Goal: Task Accomplishment & Management: Manage account settings

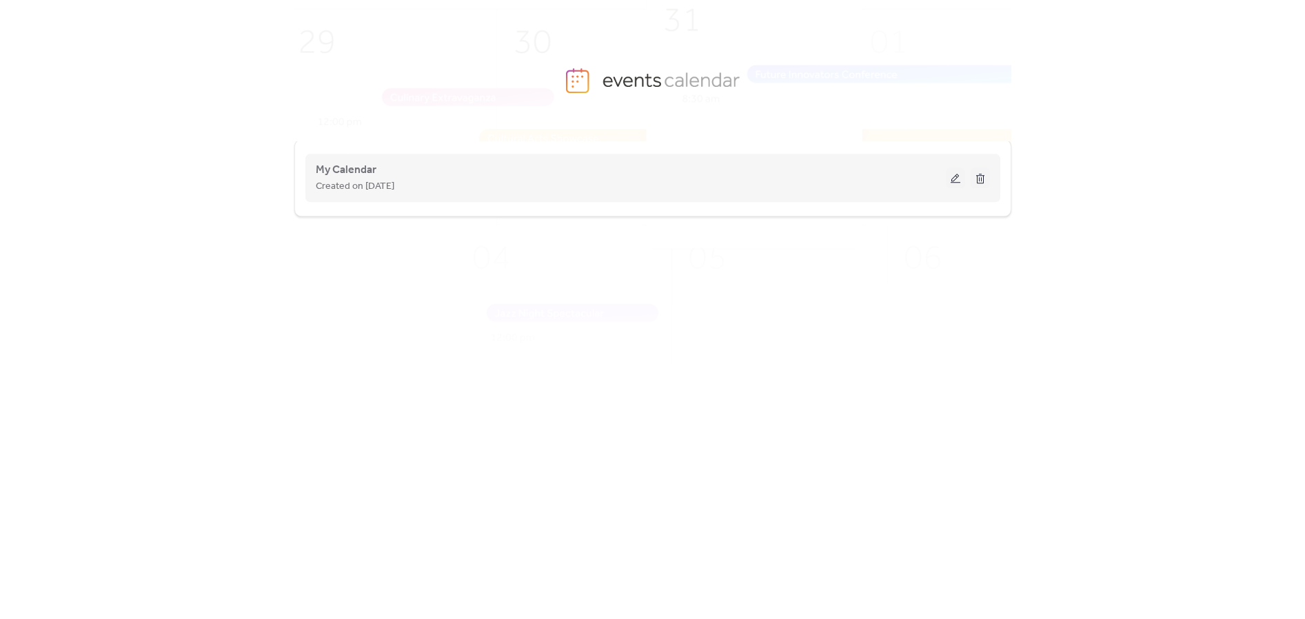
click at [848, 155] on div "My Calendar Created on [DATE]" at bounding box center [653, 177] width 674 height 55
click at [955, 182] on button at bounding box center [955, 177] width 19 height 21
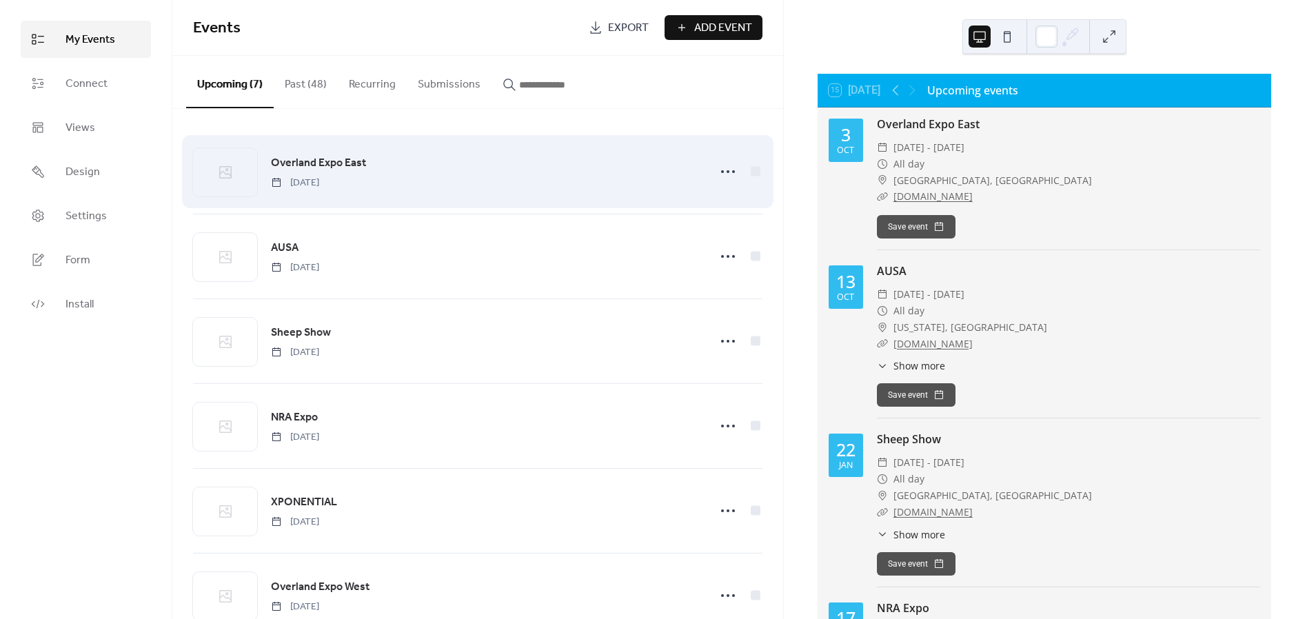
click at [483, 176] on div "Overland Expo East [DATE]" at bounding box center [485, 171] width 429 height 35
click at [720, 169] on icon at bounding box center [728, 172] width 22 height 22
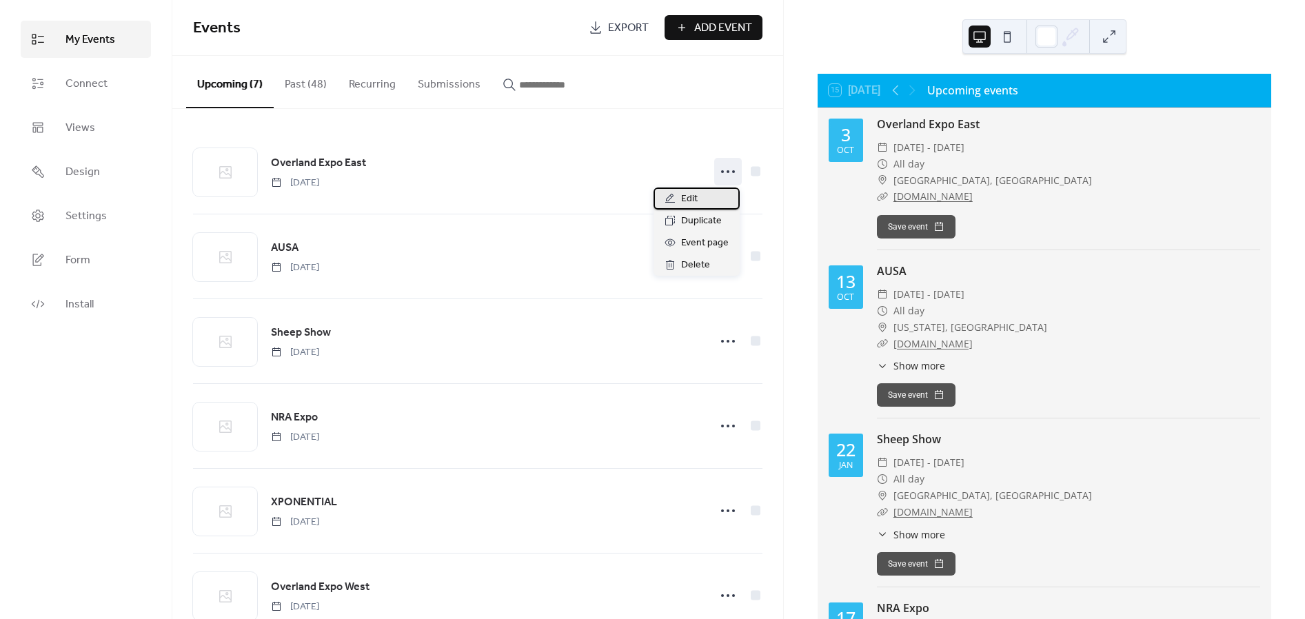
click at [713, 197] on div "Edit" at bounding box center [696, 198] width 86 height 22
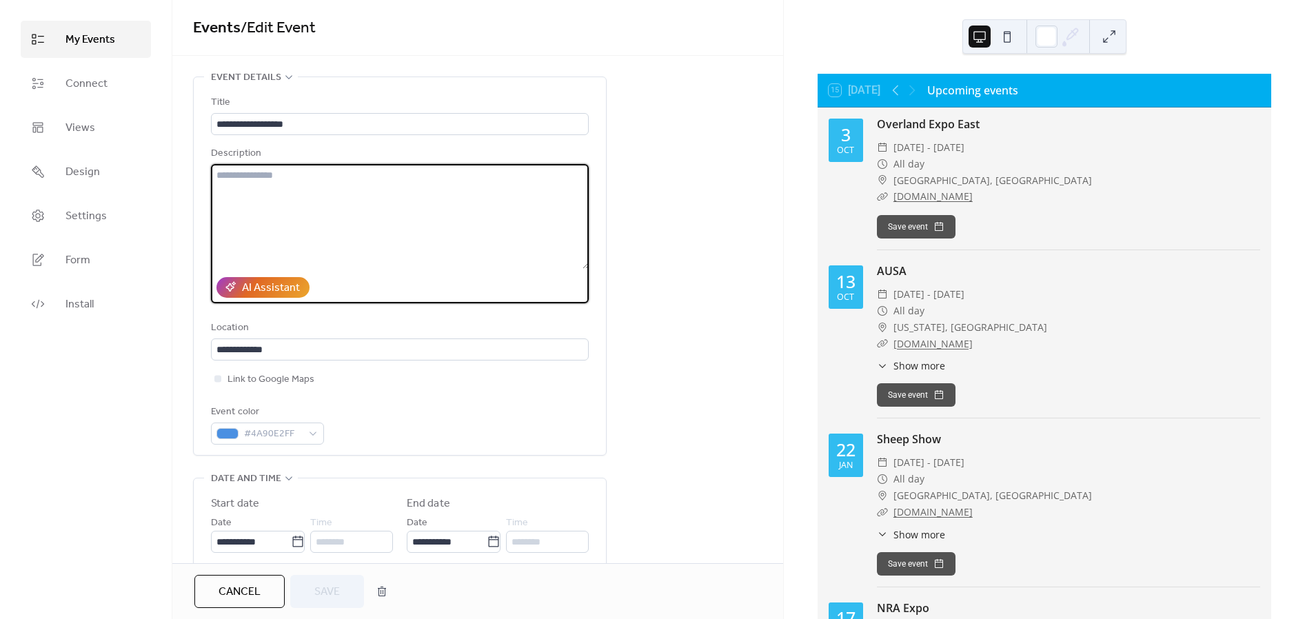
click at [315, 193] on textarea at bounding box center [400, 216] width 378 height 105
type textarea "*"
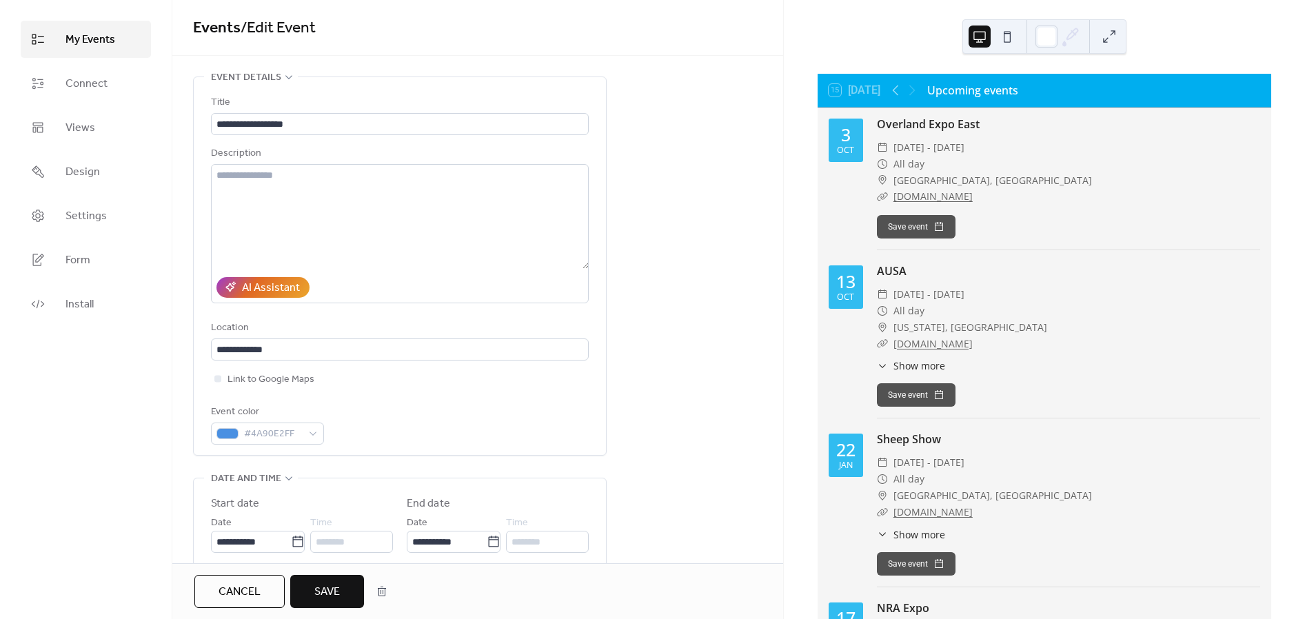
click at [904, 535] on span "Show more" at bounding box center [919, 534] width 52 height 14
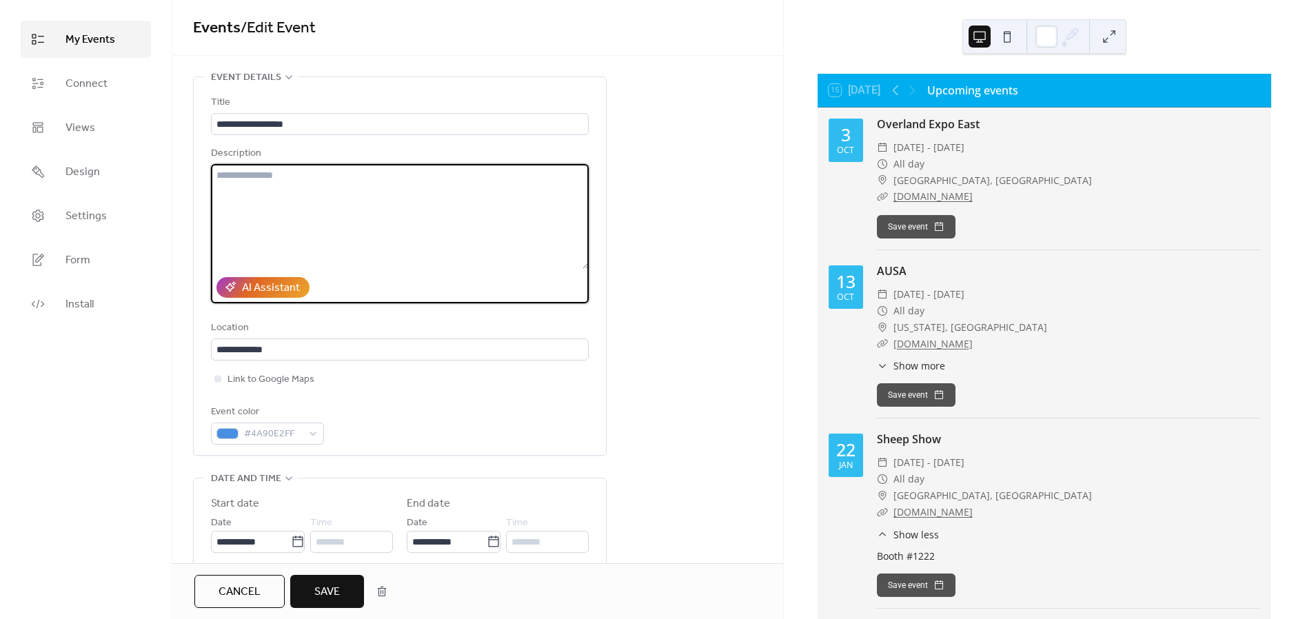
click at [369, 170] on textarea at bounding box center [400, 216] width 378 height 105
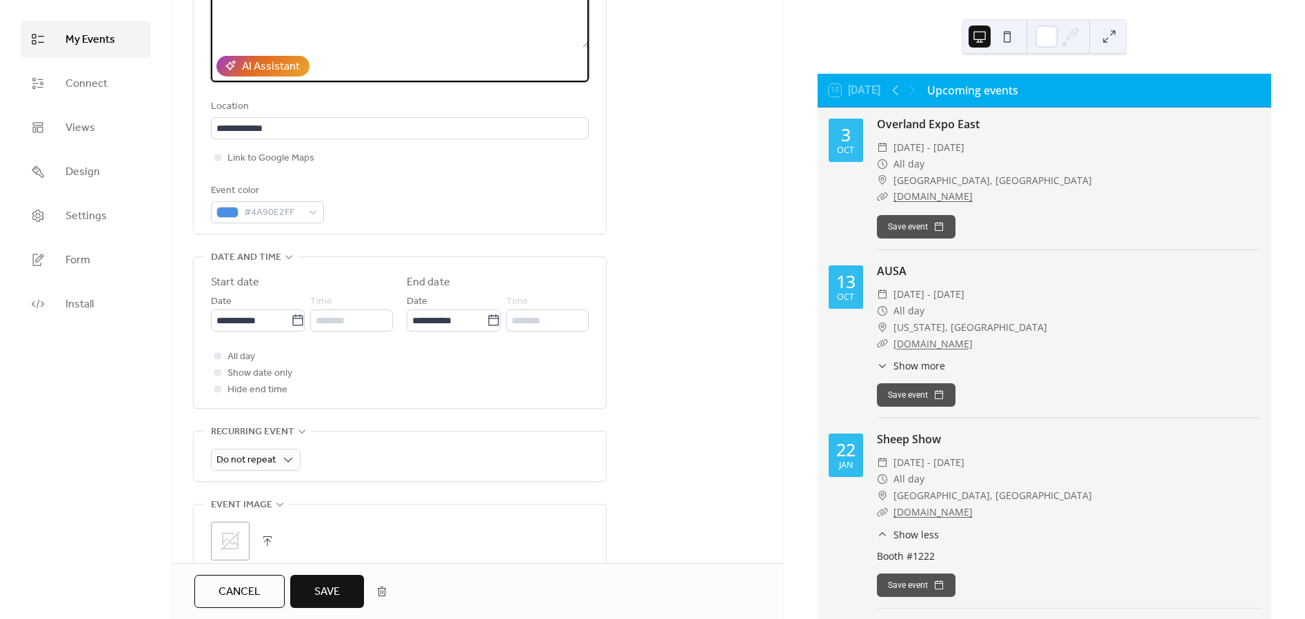
scroll to position [230, 0]
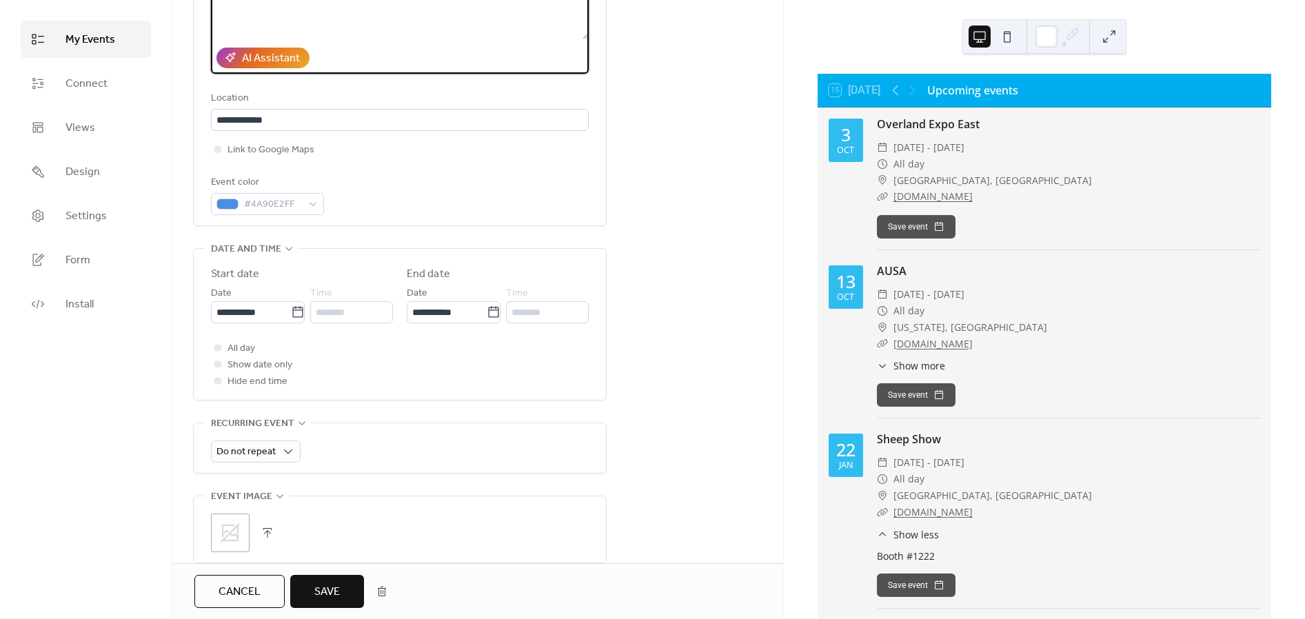
type textarea "**********"
click at [329, 597] on span "Save" at bounding box center [327, 592] width 26 height 17
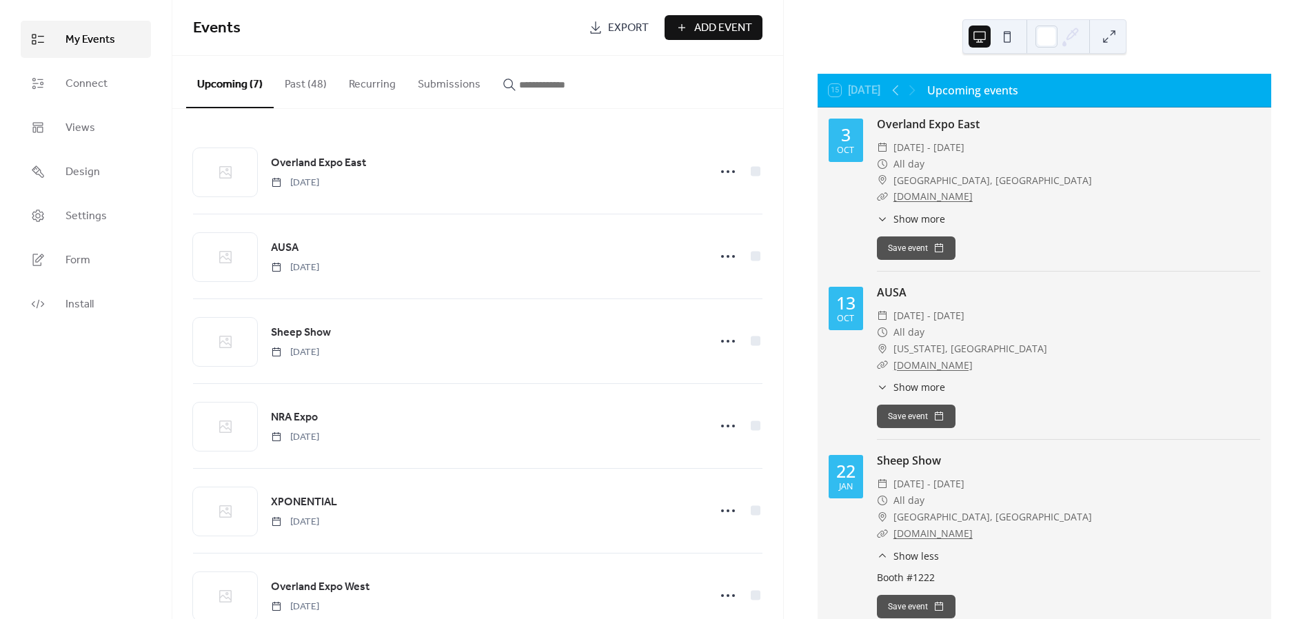
click at [932, 215] on span "Show more" at bounding box center [919, 219] width 52 height 14
